Goal: Task Accomplishment & Management: Manage account settings

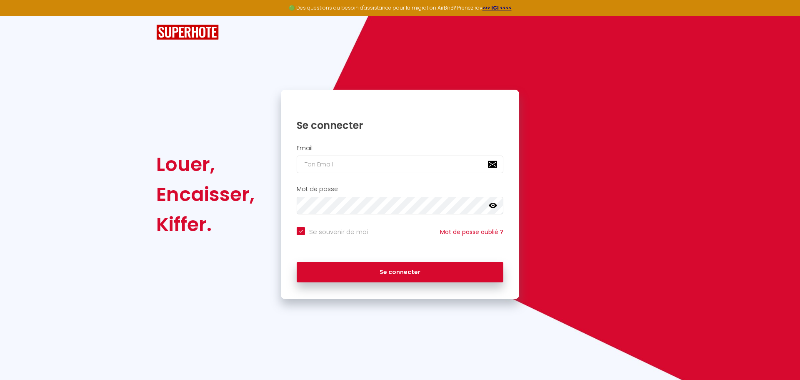
checkbox input "true"
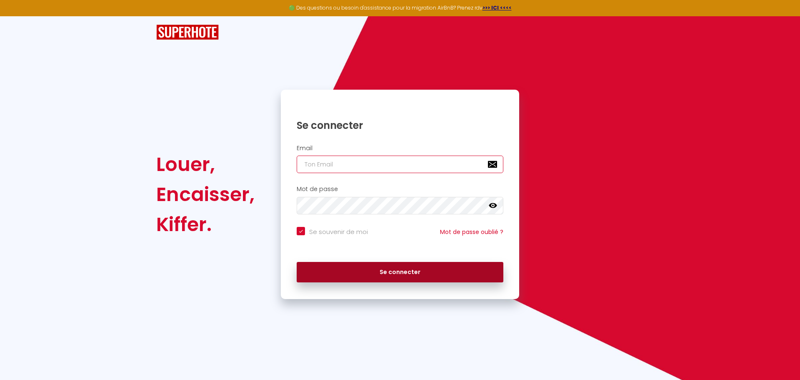
type input "[EMAIL_ADDRESS][DOMAIN_NAME]"
click at [427, 273] on button "Se connecter" at bounding box center [400, 272] width 207 height 21
checkbox input "true"
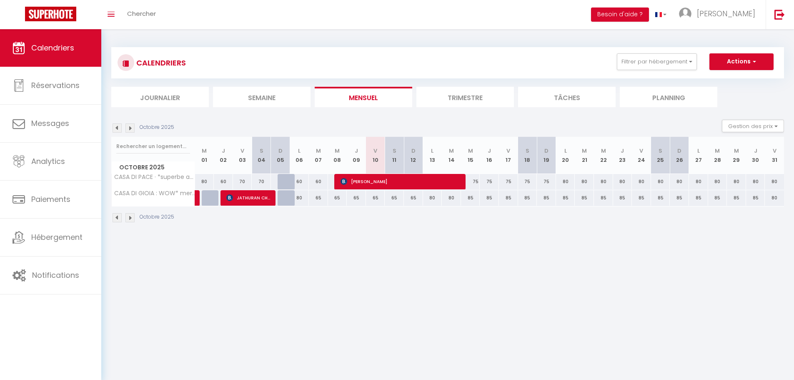
click at [460, 102] on li "Trimestre" at bounding box center [465, 97] width 98 height 20
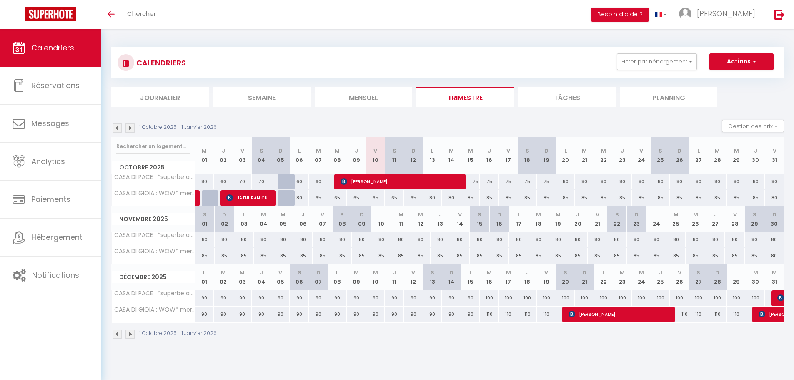
click at [376, 197] on div "65" at bounding box center [375, 197] width 19 height 15
type input "65"
type input "Ven 10 Octobre 2025"
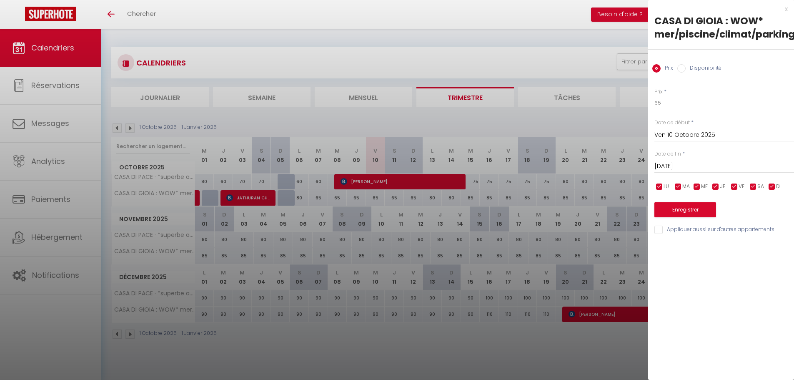
click at [664, 165] on input "[DATE]" at bounding box center [724, 166] width 140 height 11
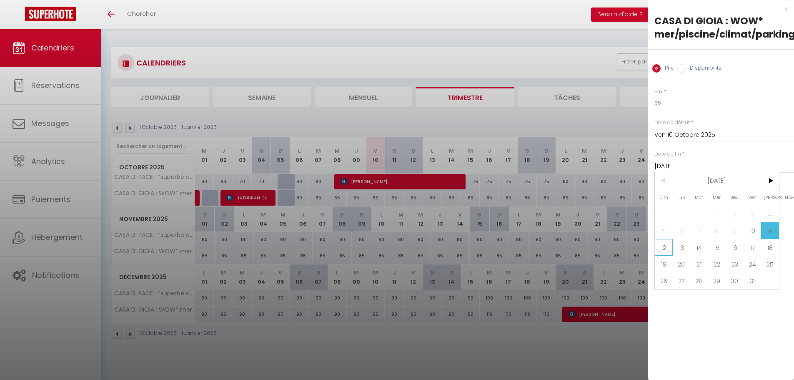
click at [661, 248] on span "12" at bounding box center [664, 247] width 18 height 17
type input "Dim 12 Octobre 2025"
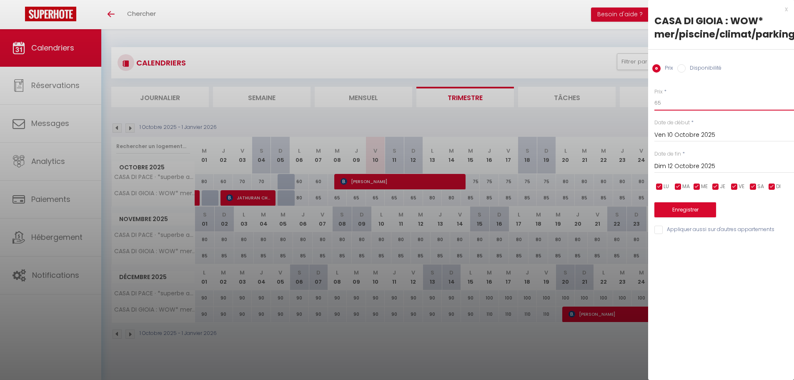
click at [664, 105] on input "65" at bounding box center [724, 102] width 140 height 15
type input "60"
click at [674, 209] on button "Enregistrer" at bounding box center [685, 209] width 62 height 15
